Goal: Task Accomplishment & Management: Manage account settings

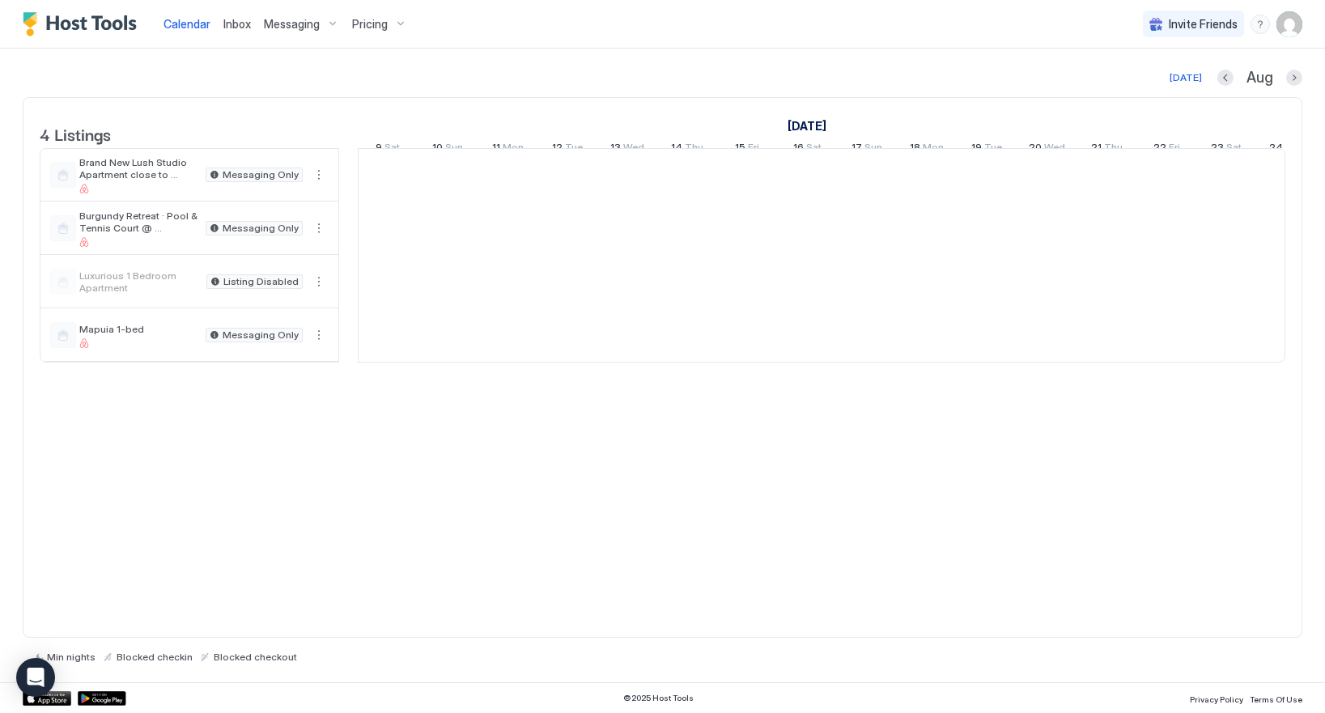
scroll to position [0, 900]
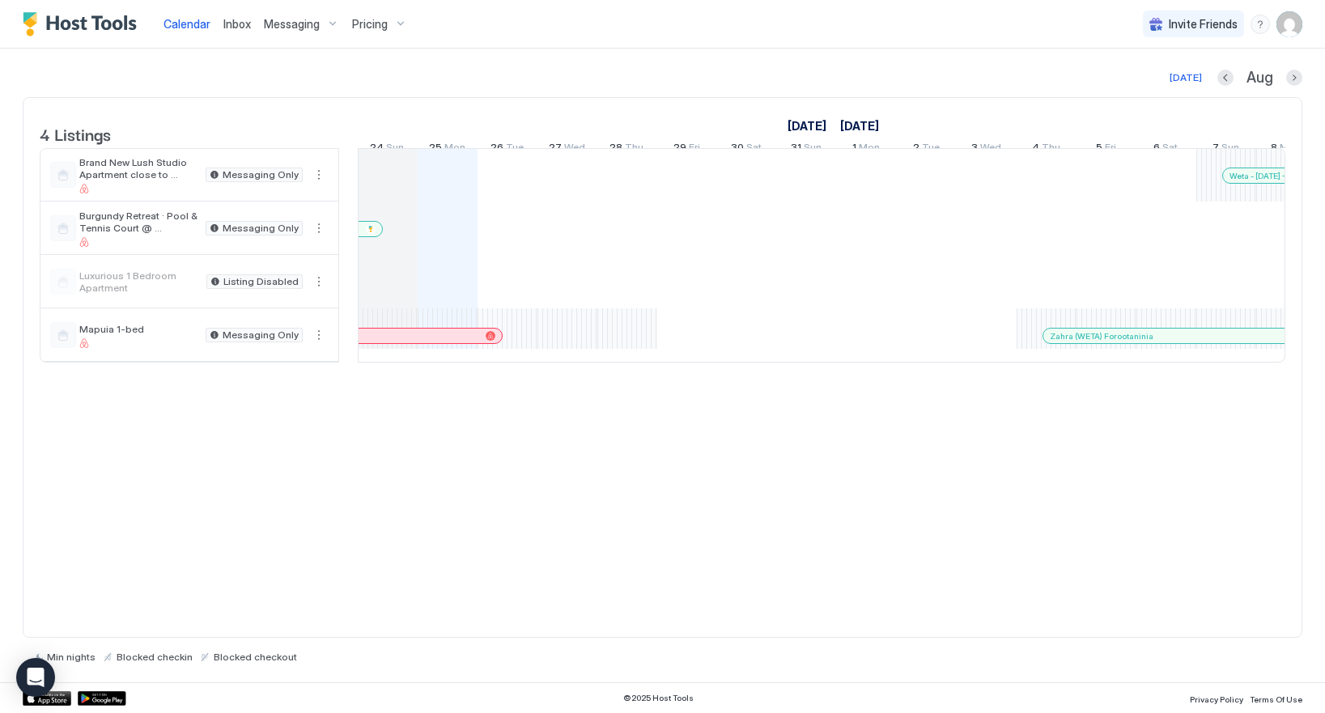
click at [1287, 23] on img "User profile" at bounding box center [1290, 24] width 26 height 26
click at [1134, 85] on span "Settings" at bounding box center [1144, 90] width 44 height 15
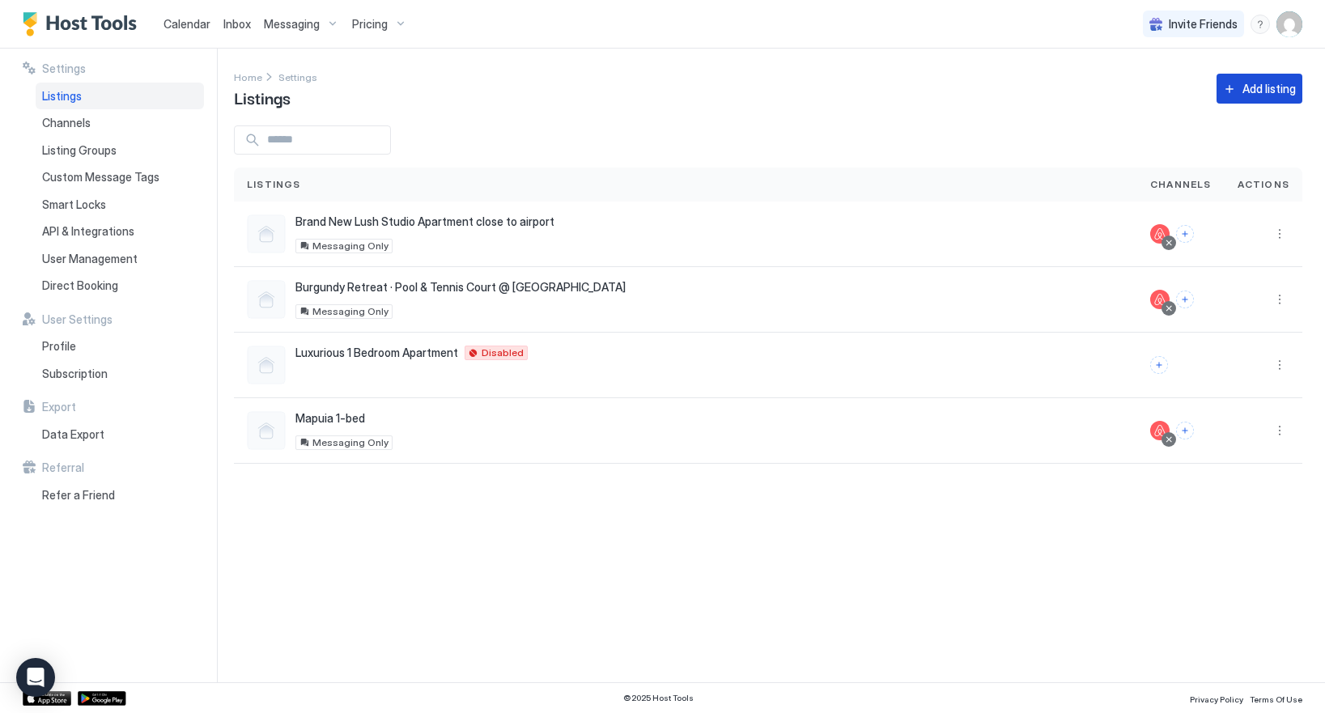
click at [1266, 87] on div "Add listing" at bounding box center [1269, 88] width 53 height 17
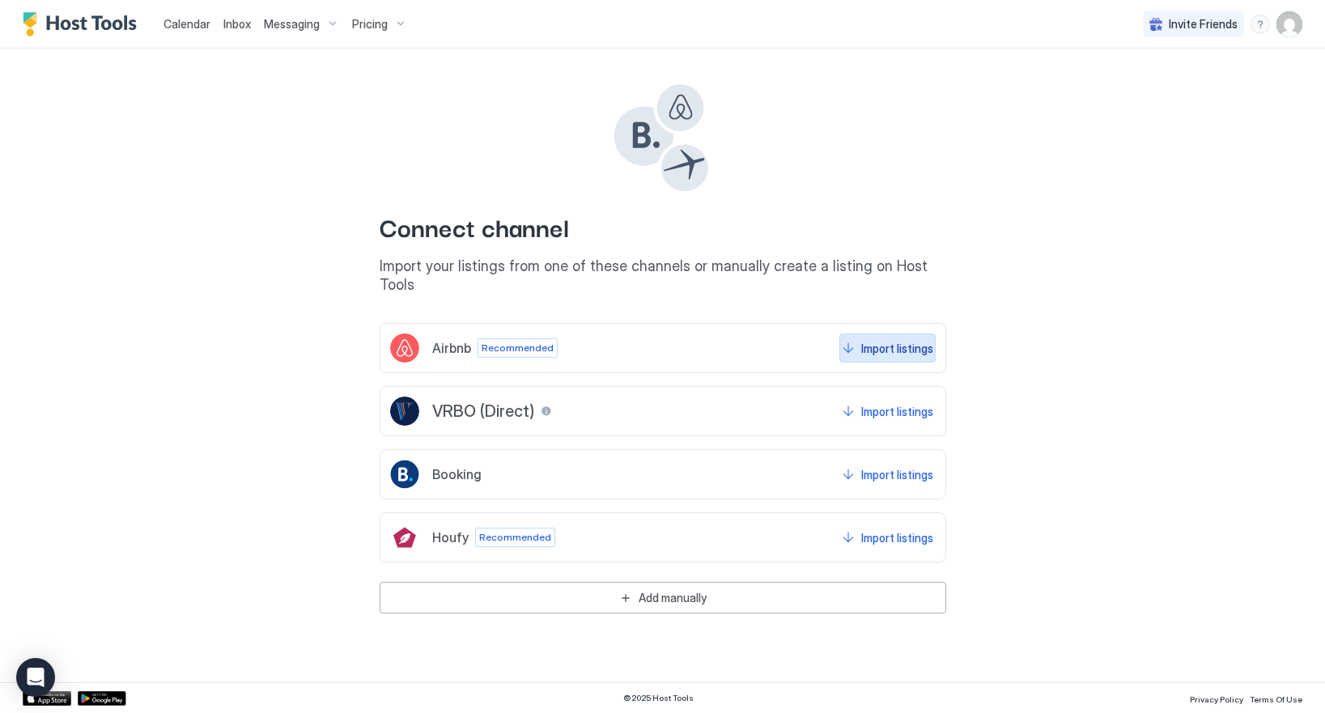
click at [908, 340] on div "Import listings" at bounding box center [897, 348] width 72 height 17
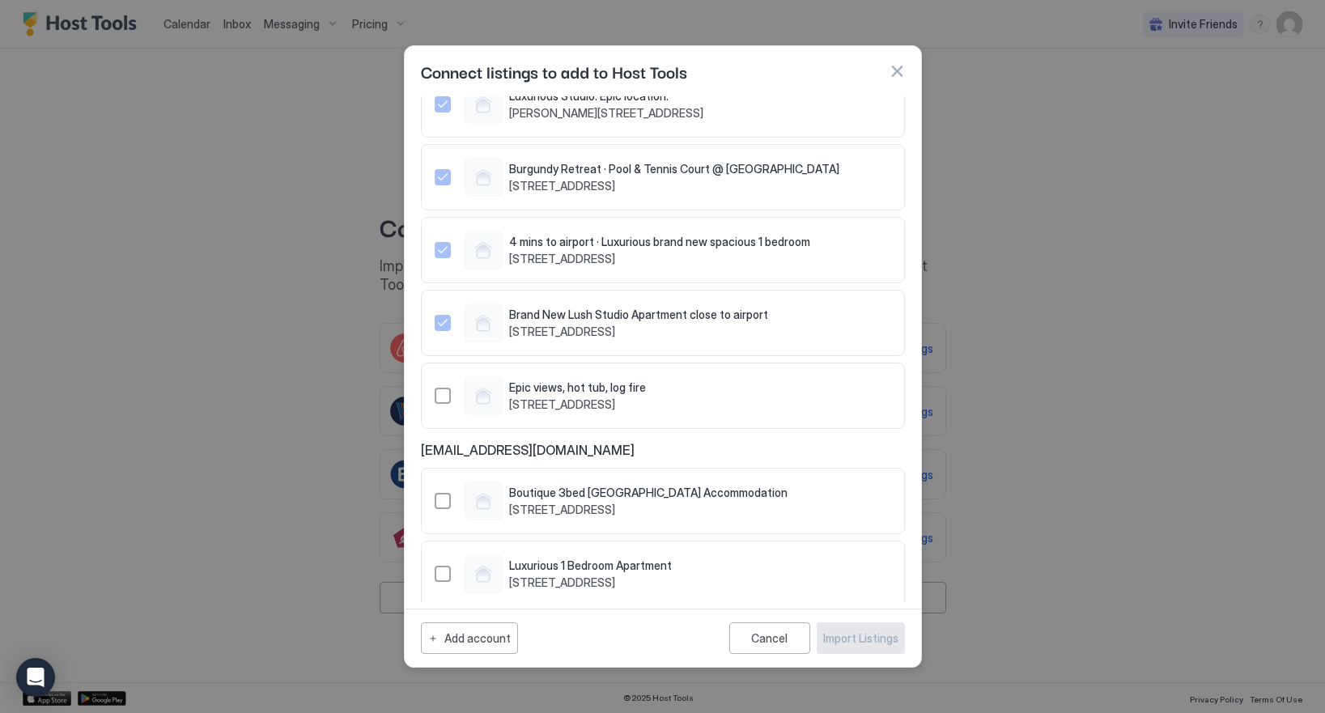
scroll to position [72, 0]
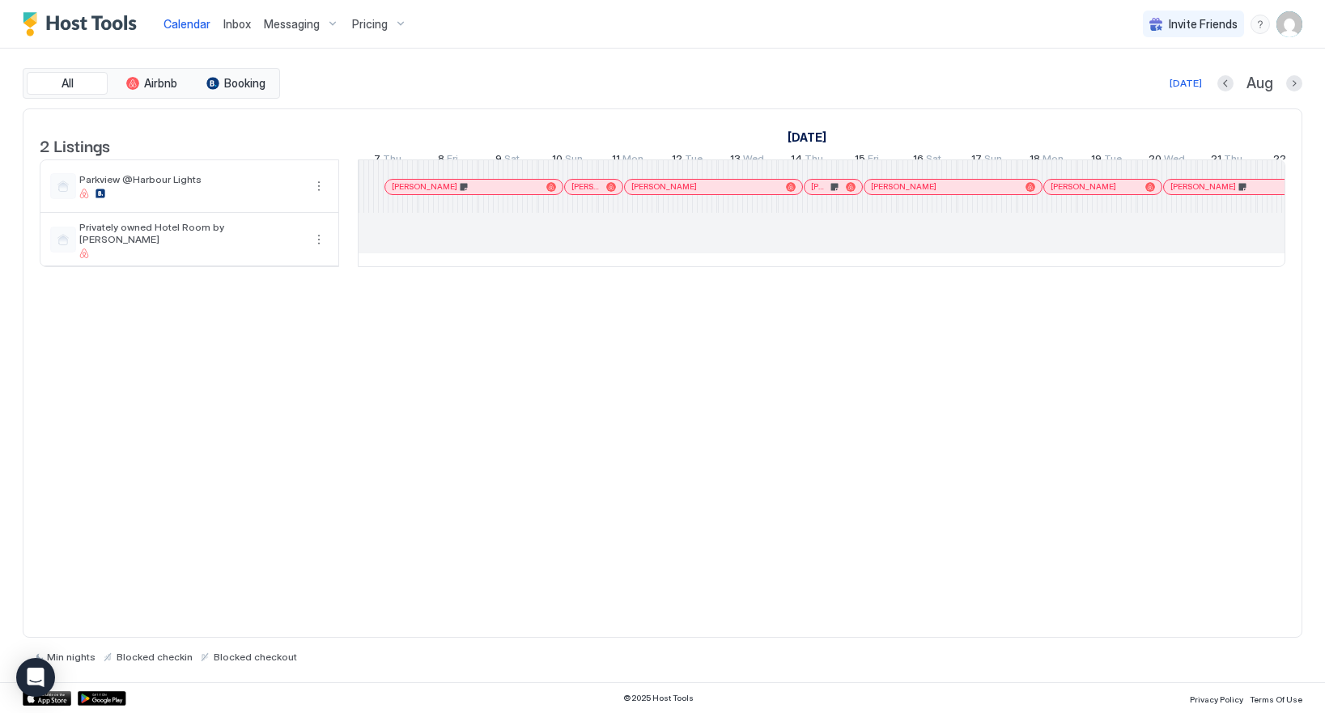
scroll to position [0, 900]
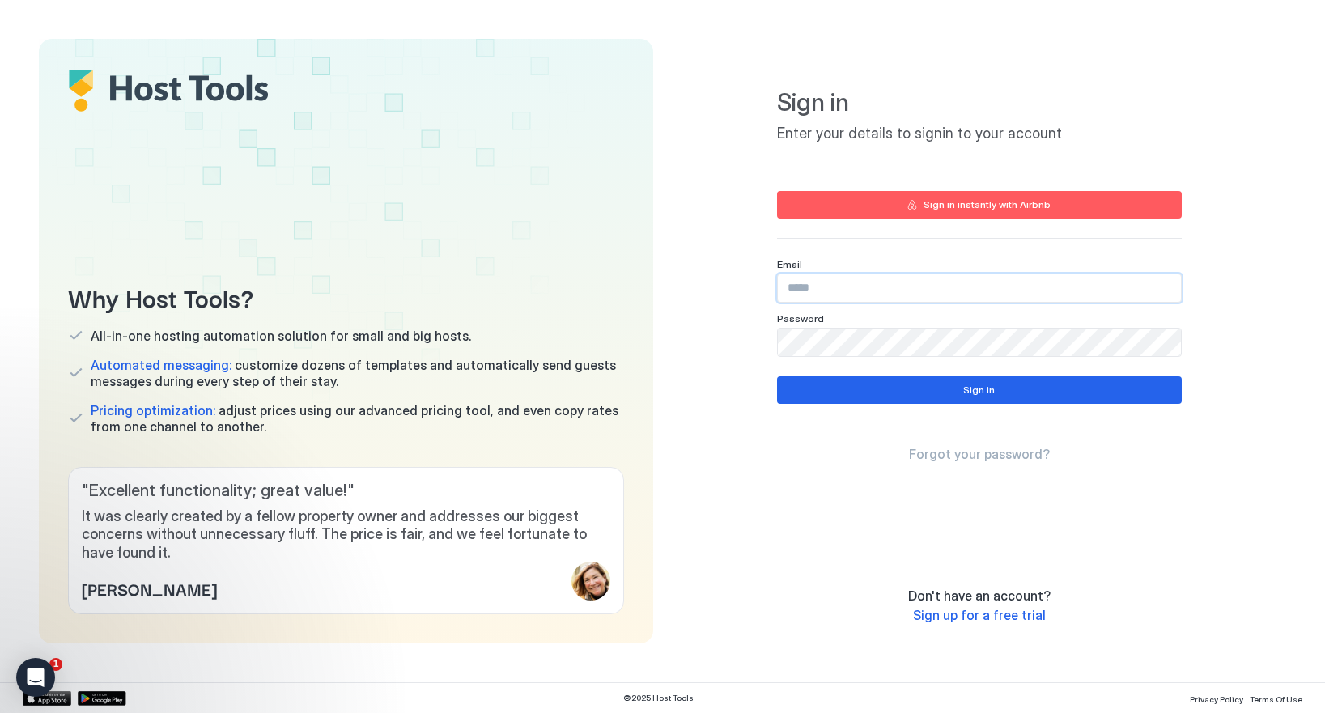
click at [848, 287] on input "Input Field" at bounding box center [979, 288] width 403 height 28
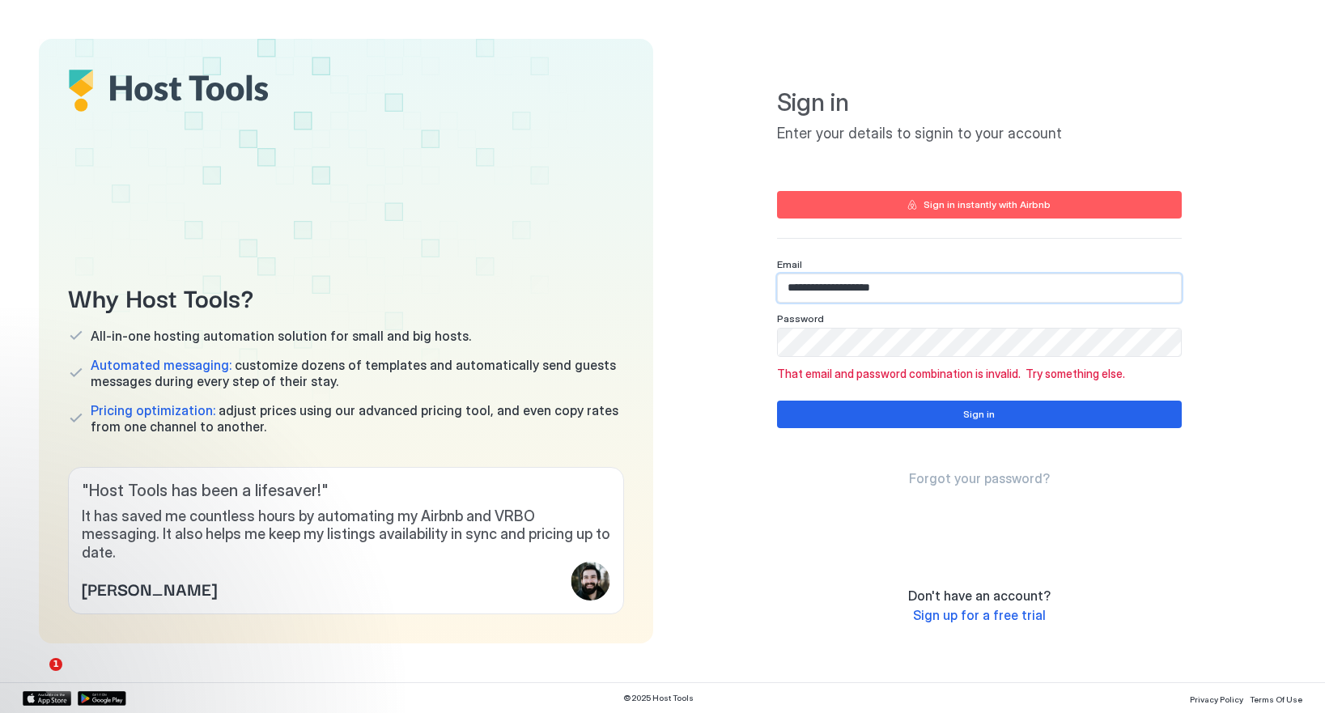
click at [845, 283] on input "**********" at bounding box center [979, 288] width 403 height 28
paste input "Input Field"
type input "**********"
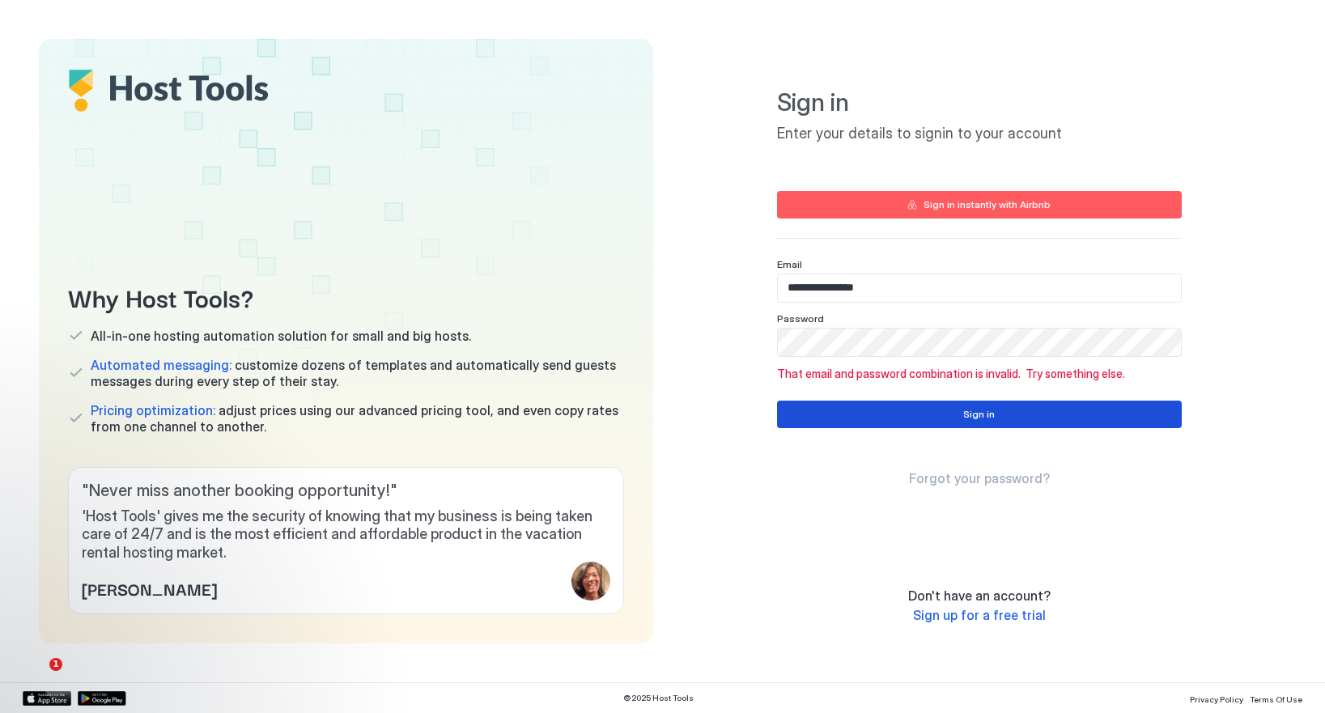
click at [893, 414] on button "Sign in" at bounding box center [979, 415] width 405 height 28
